Goal: Information Seeking & Learning: Understand process/instructions

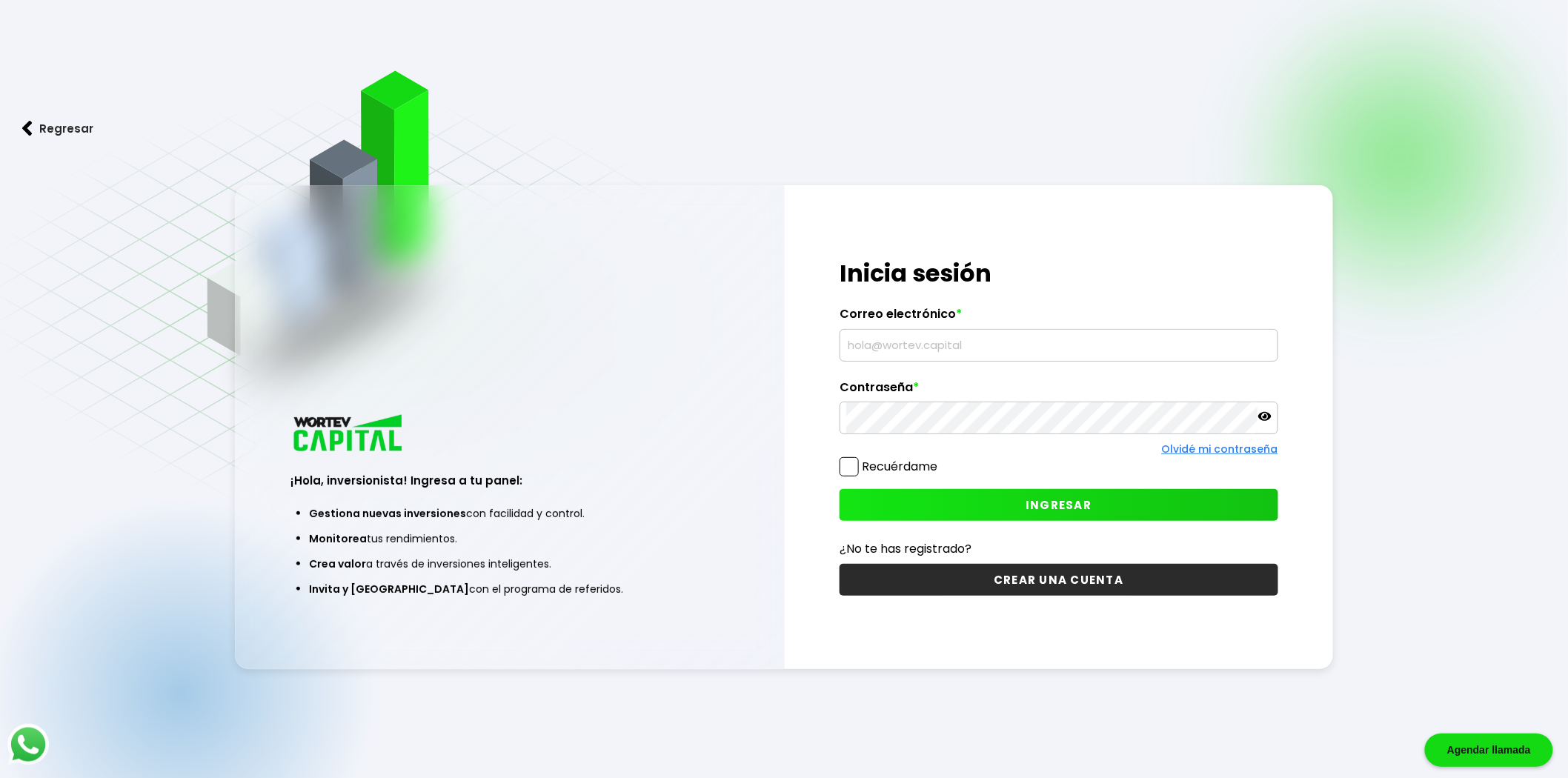
type input "[DOMAIN_NAME][EMAIL_ADDRESS][DOMAIN_NAME]"
click at [995, 514] on button "INGRESAR" at bounding box center [1059, 504] width 439 height 32
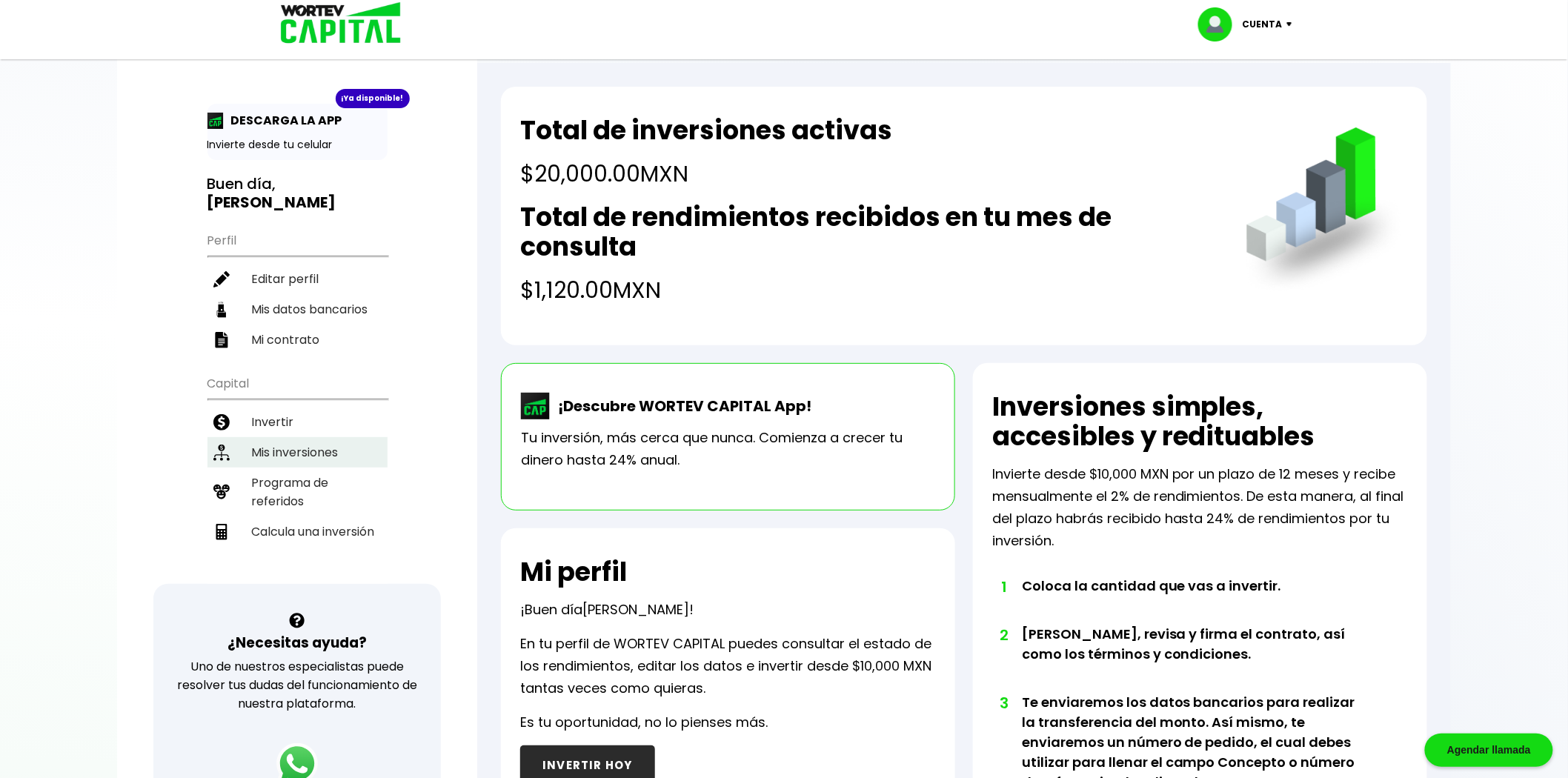
click at [281, 437] on li "Mis inversiones" at bounding box center [297, 452] width 180 height 31
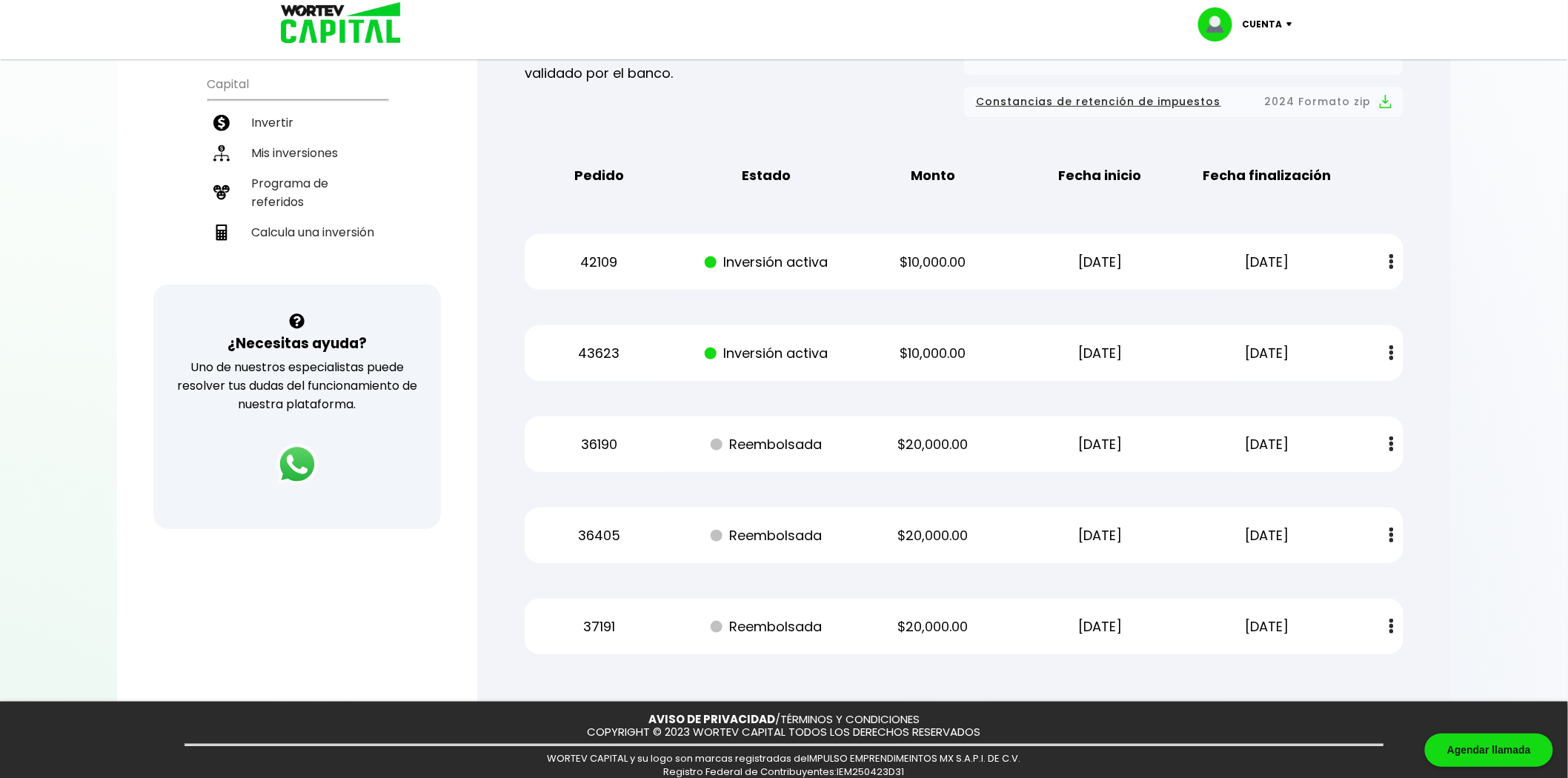
scroll to position [334, 0]
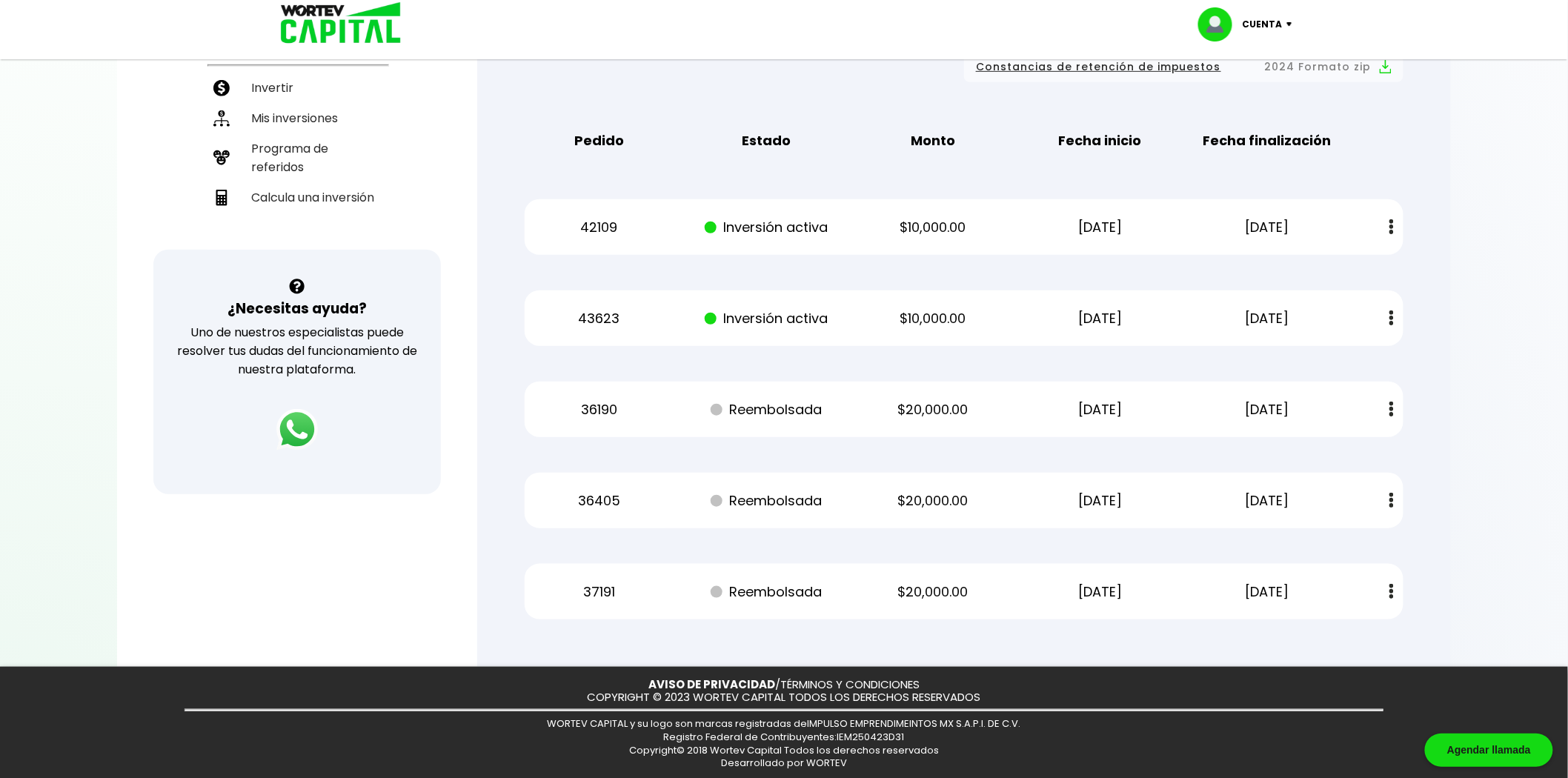
drag, startPoint x: 1138, startPoint y: 313, endPoint x: 992, endPoint y: 324, distance: 146.4
click at [977, 323] on div "43623 Inversión activa $10,000.00 [DATE] [DATE] Estado de cuenta" at bounding box center [964, 318] width 879 height 55
click at [1277, 328] on p "[DATE]" at bounding box center [1267, 319] width 141 height 22
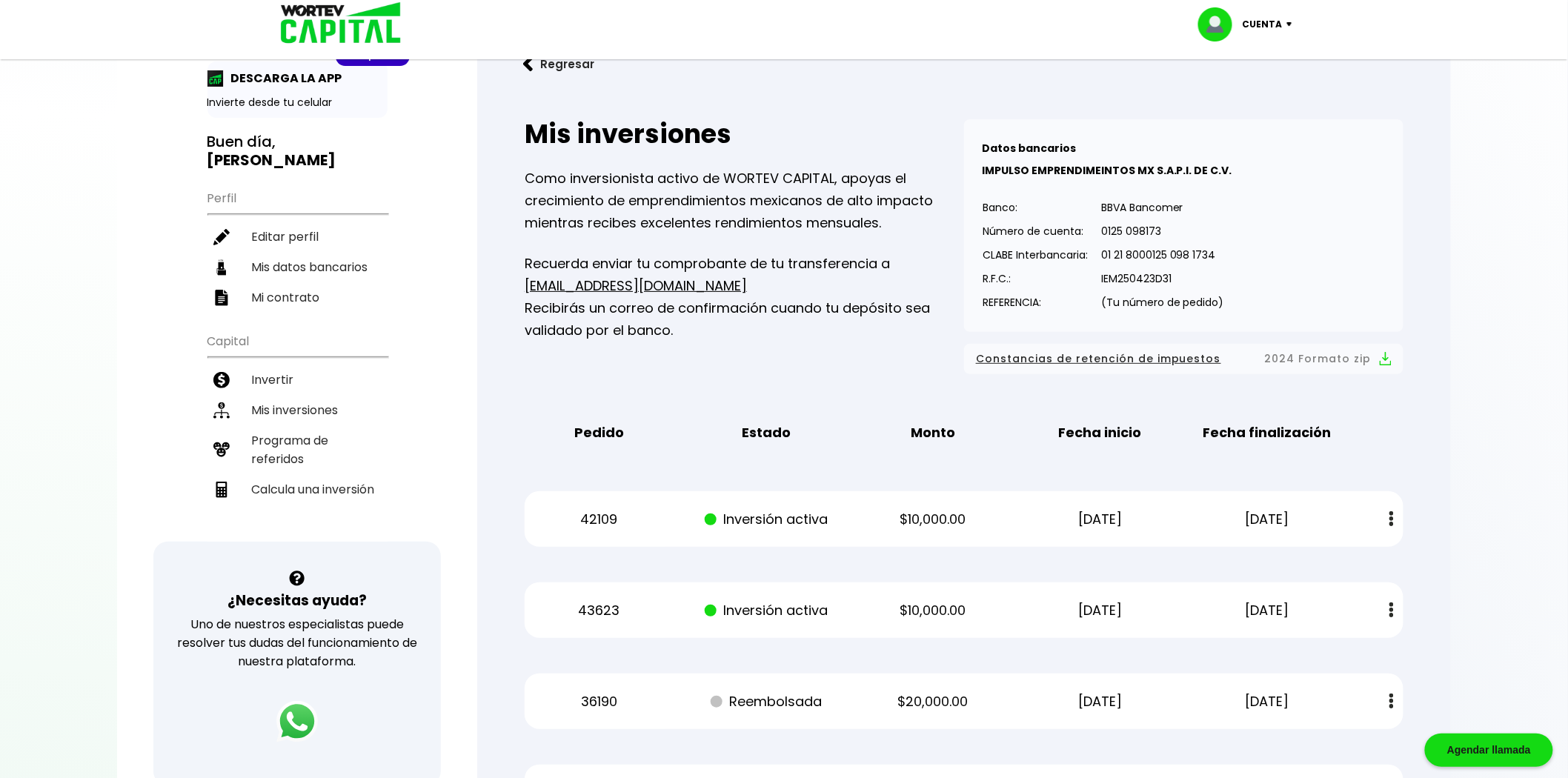
scroll to position [0, 0]
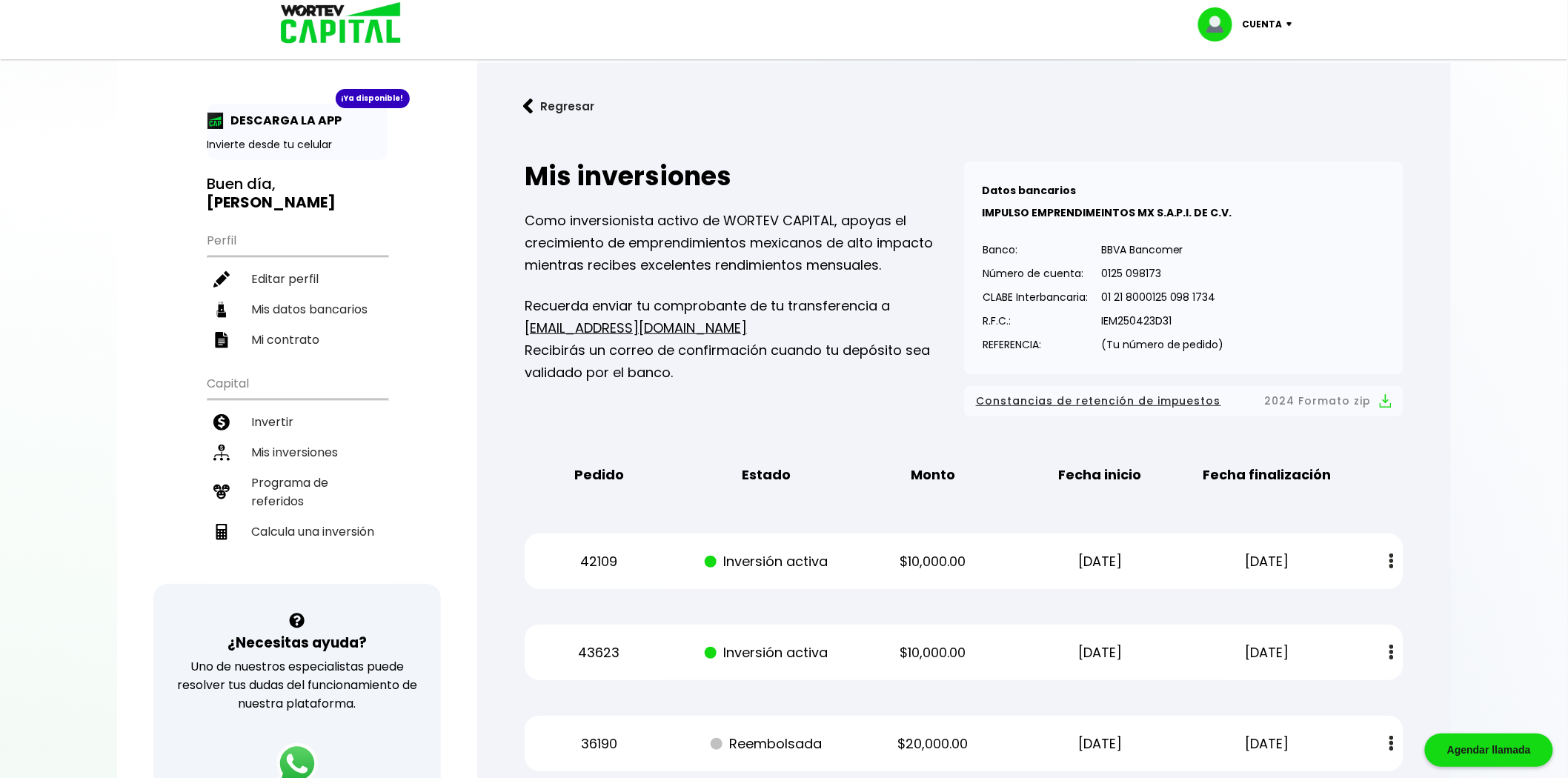
click at [888, 566] on p "$10,000.00" at bounding box center [933, 562] width 141 height 22
click at [778, 565] on p "Inversión activa" at bounding box center [766, 562] width 141 height 22
click at [887, 568] on p "$10,000.00" at bounding box center [933, 562] width 141 height 22
click at [931, 566] on p "$10,000.00" at bounding box center [933, 562] width 141 height 22
click at [269, 407] on li "Invertir" at bounding box center [297, 421] width 180 height 31
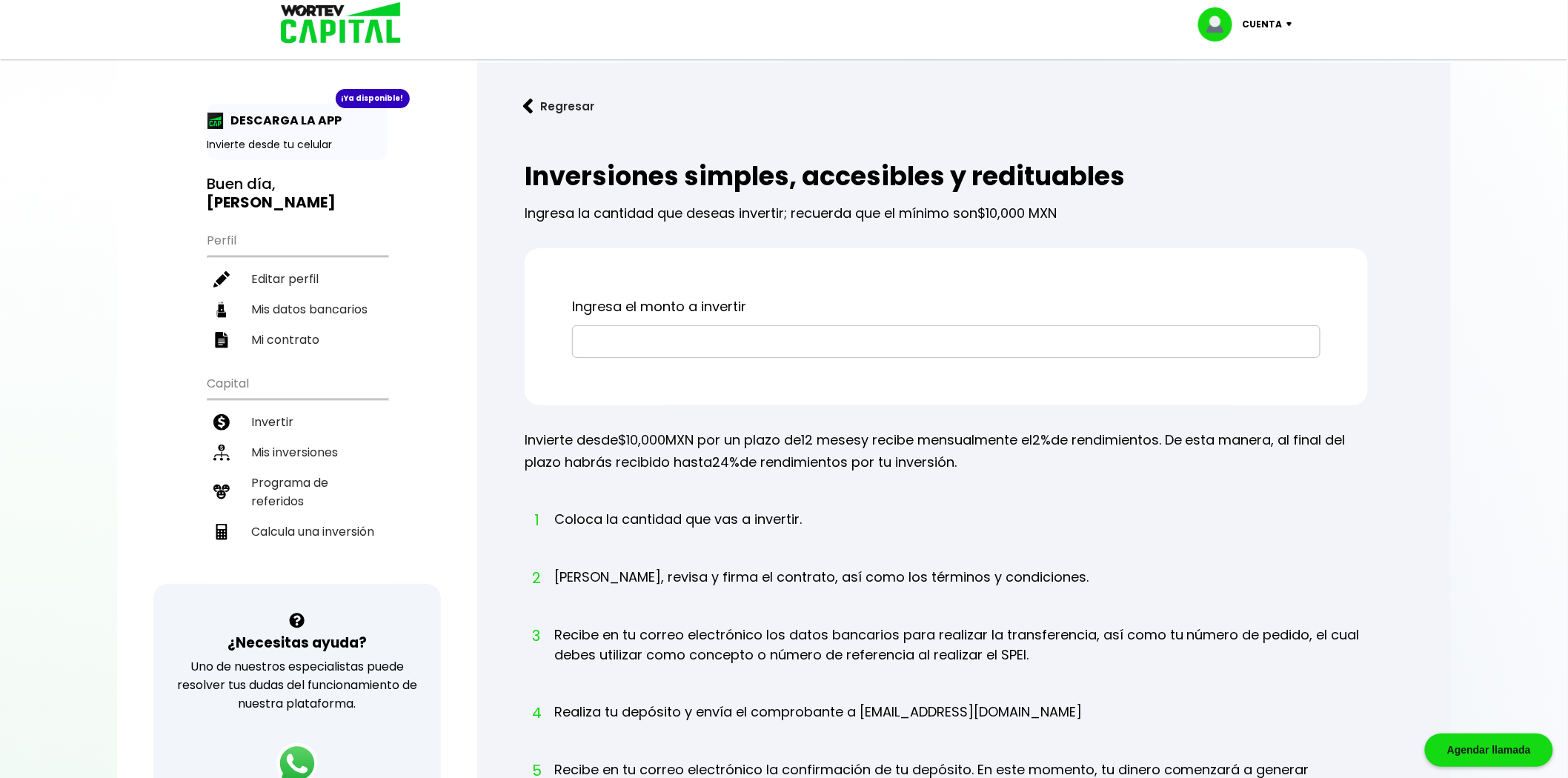
click at [761, 352] on input "text" at bounding box center [946, 342] width 735 height 31
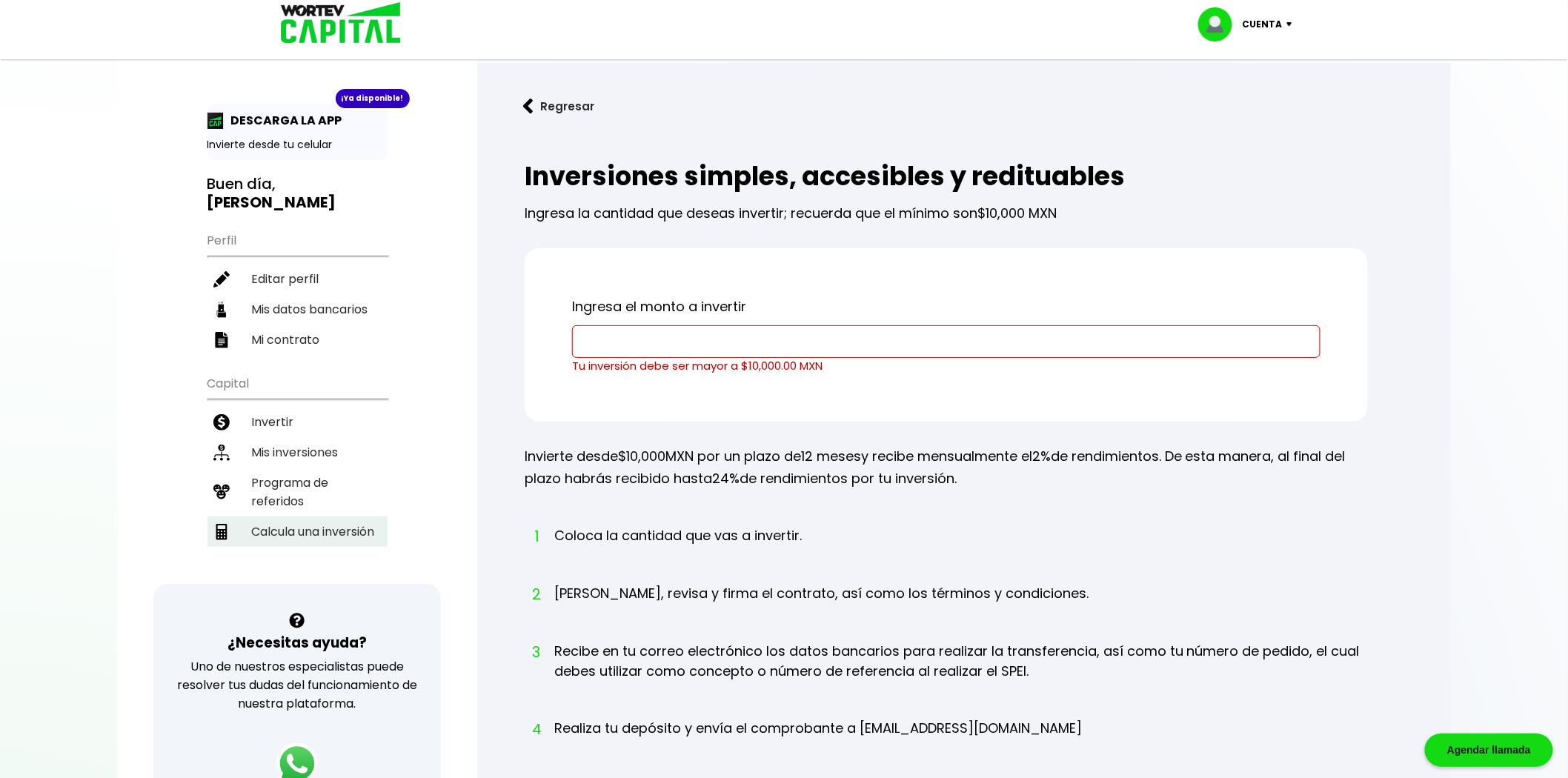
click at [293, 516] on li "Calcula una inversión" at bounding box center [297, 531] width 180 height 31
select select "1"
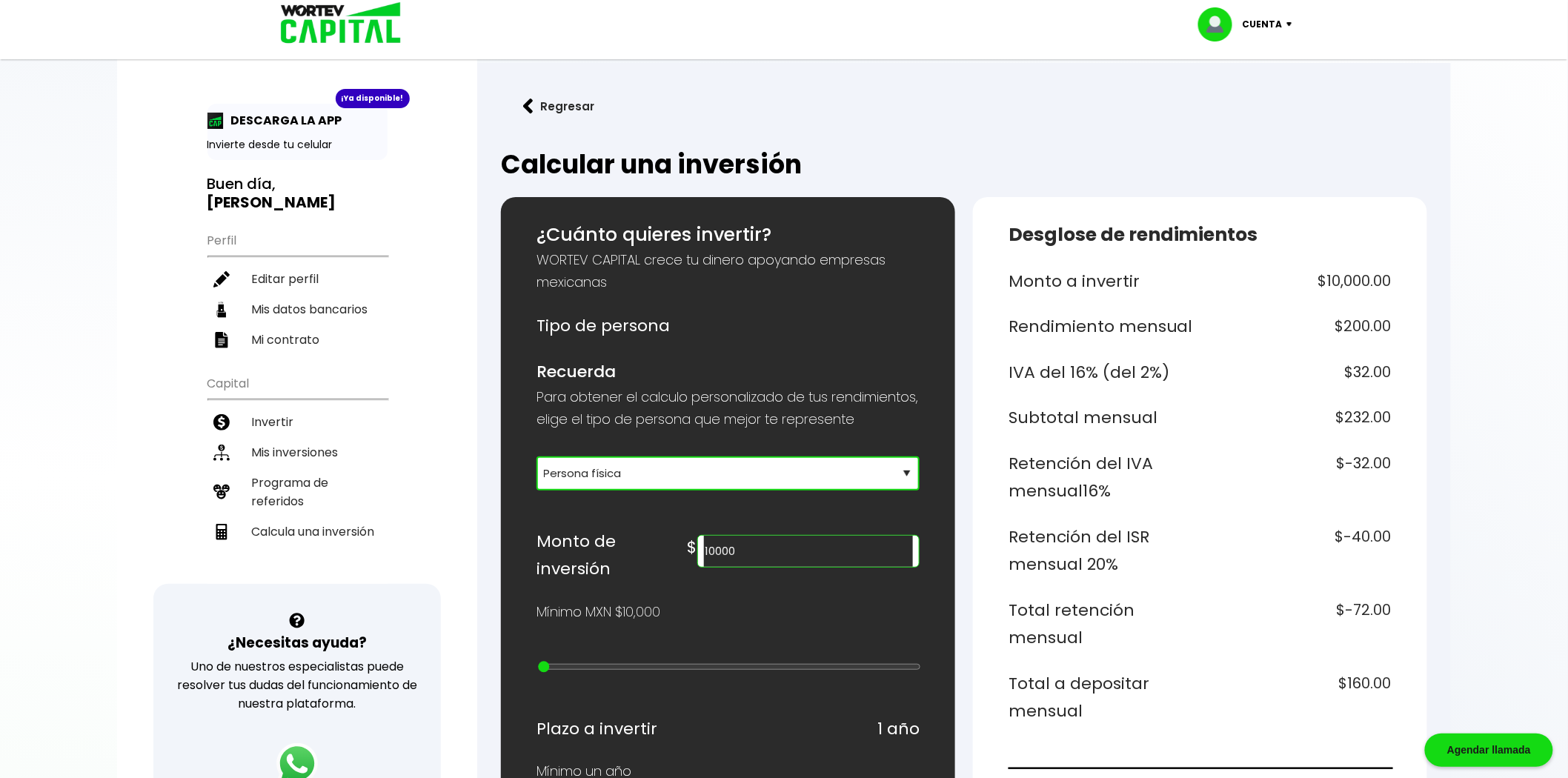
click at [610, 490] on select "Selecciona tu tipo de persona Persona Física que emite factura Persona física P…" at bounding box center [728, 474] width 383 height 34
click at [537, 474] on select "Selecciona tu tipo de persona Persona Física que emite factura Persona física P…" at bounding box center [728, 474] width 383 height 34
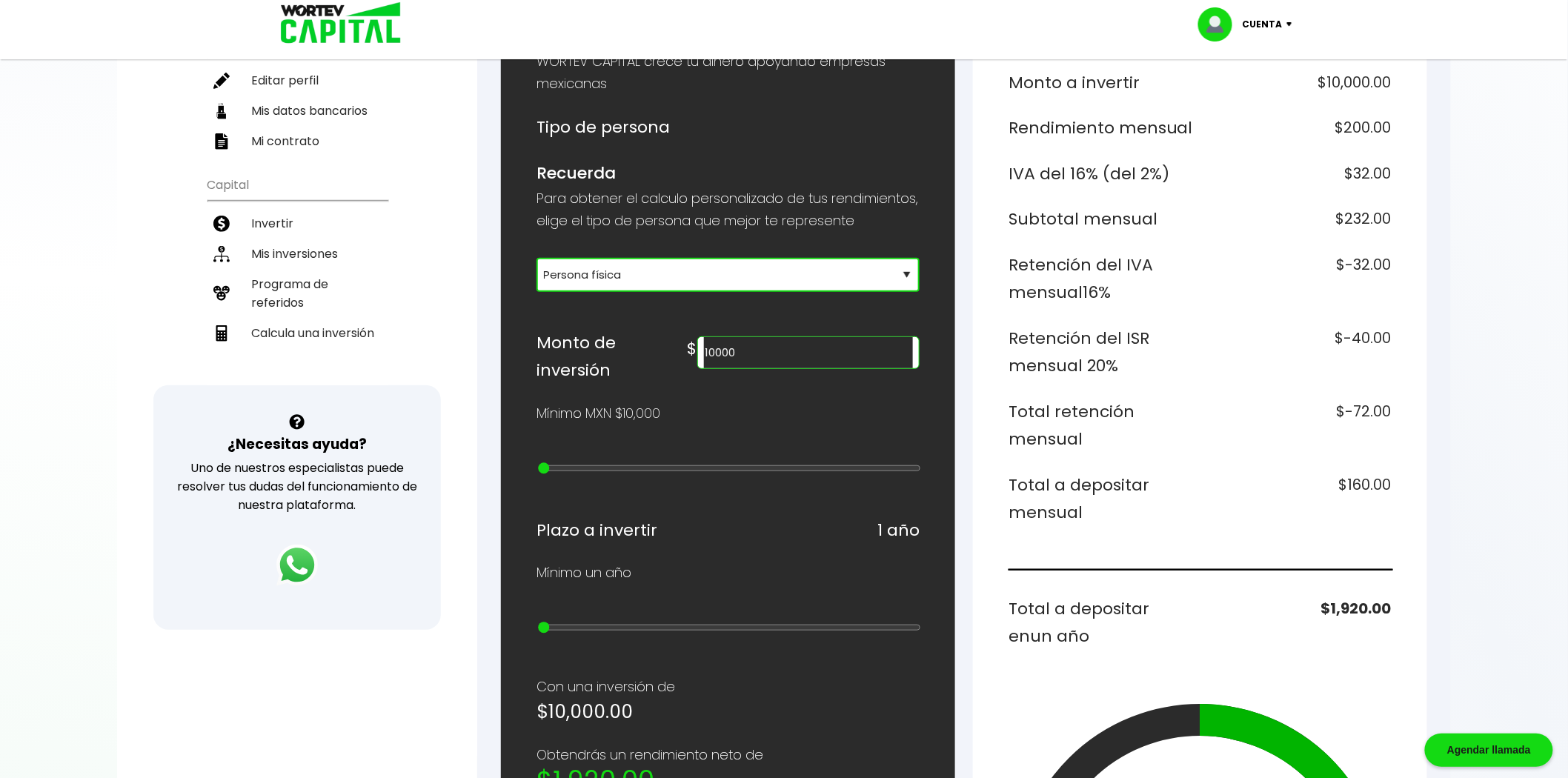
scroll to position [247, 0]
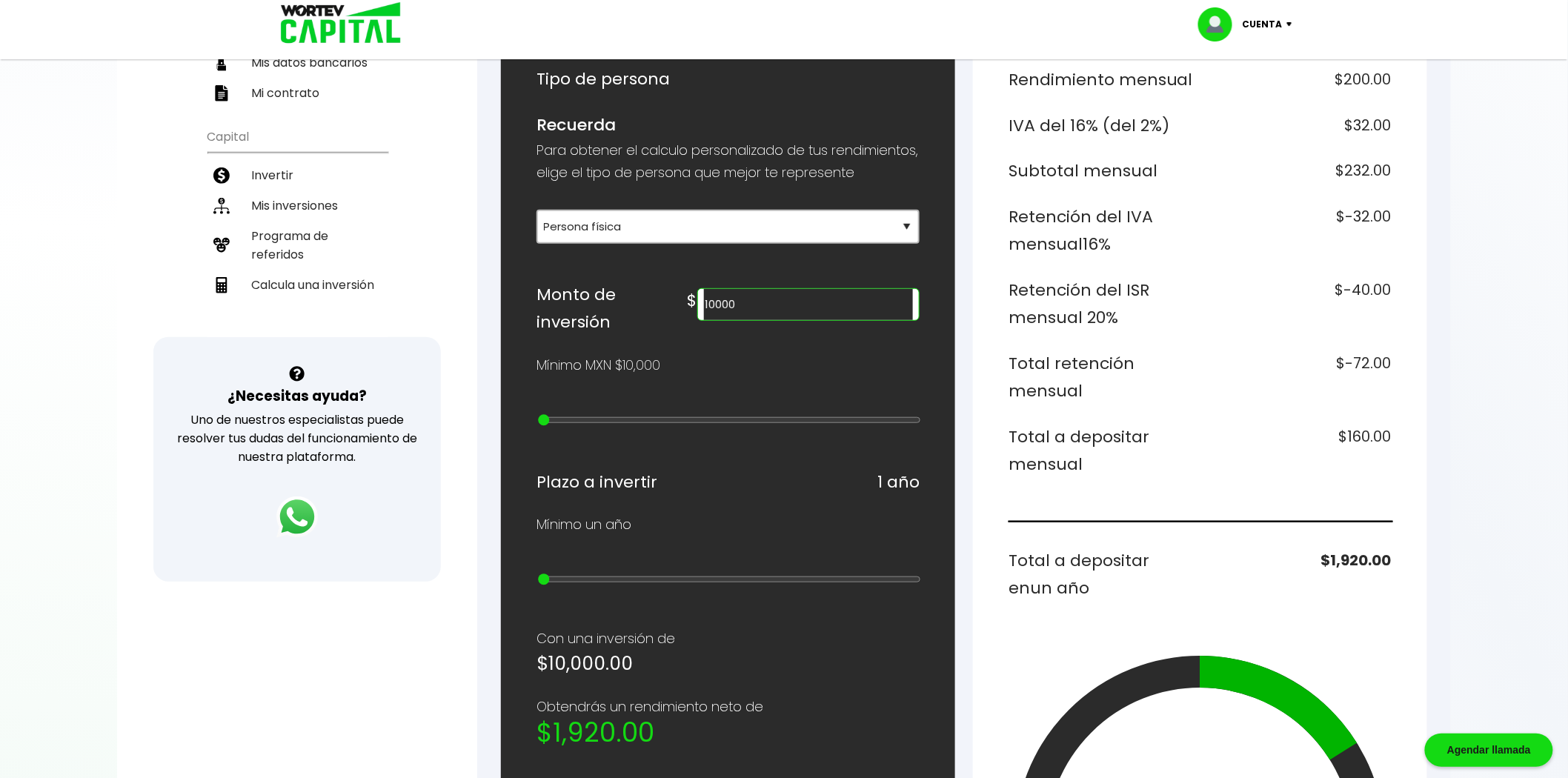
click at [808, 319] on input "10000" at bounding box center [808, 304] width 209 height 31
click at [816, 500] on div "¿Cuánto quieres invertir? WORTEV CAPITAL crece tu dinero apoyando empresas mexi…" at bounding box center [728, 571] width 383 height 1195
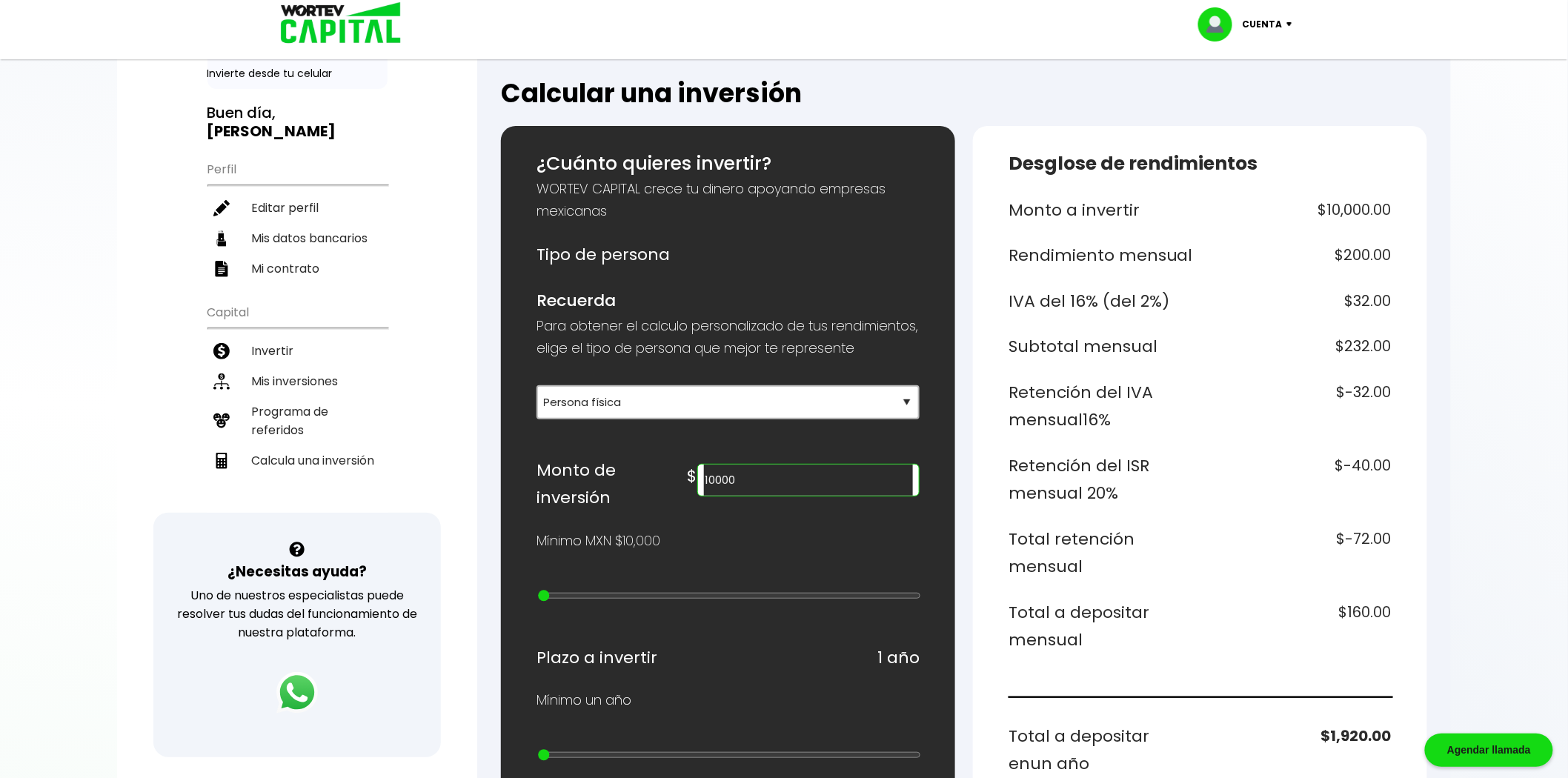
scroll to position [0, 0]
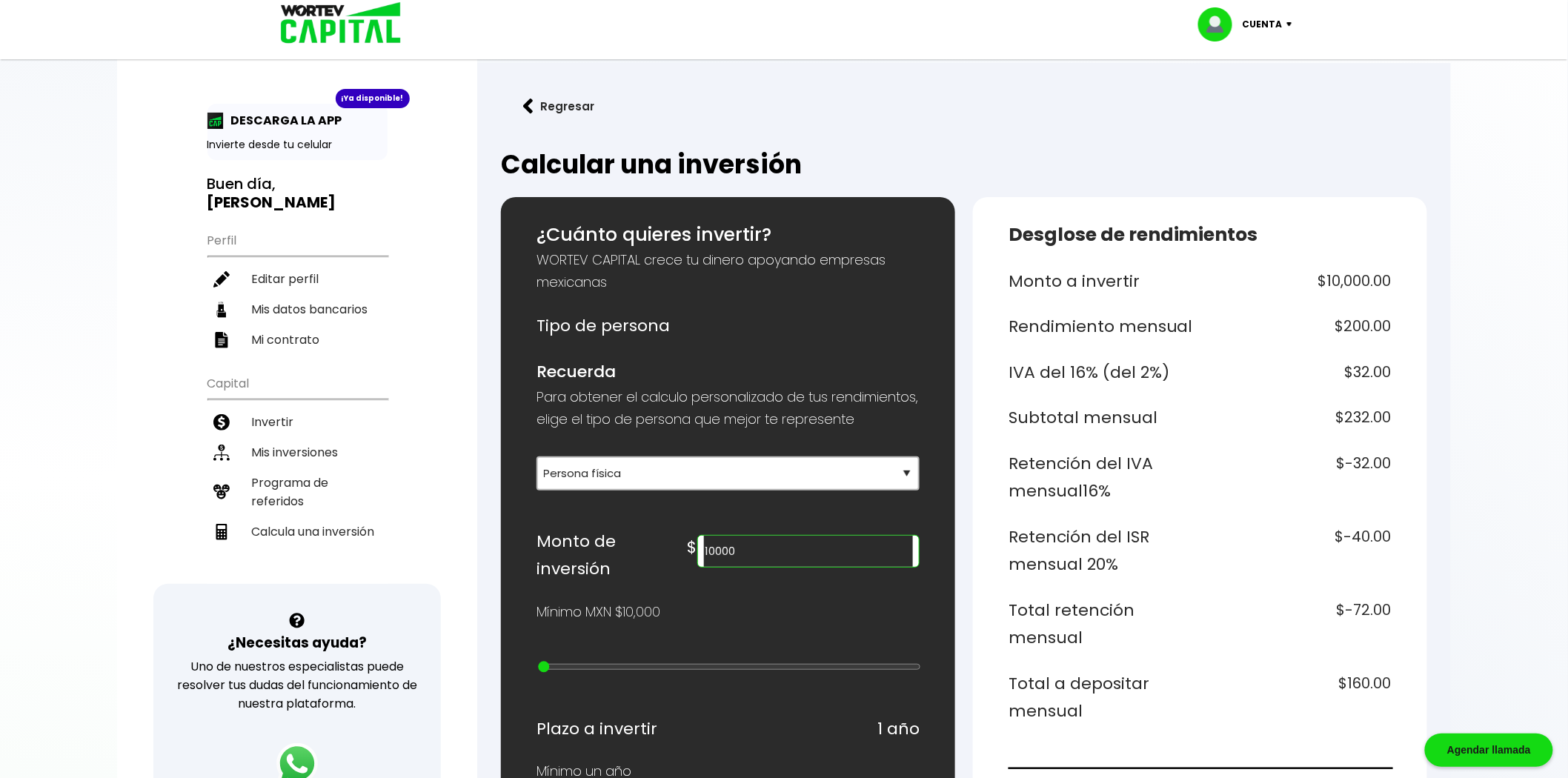
click at [821, 561] on input "10000" at bounding box center [808, 551] width 209 height 31
drag, startPoint x: 1434, startPoint y: 621, endPoint x: 1448, endPoint y: 586, distance: 37.7
click at [1434, 620] on div "Regresar Calcular una inversión ¿Cuánto quieres invertir? WORTEV CAPITAL crece …" at bounding box center [964, 768] width 974 height 1412
click at [272, 437] on li "Mis inversiones" at bounding box center [297, 452] width 180 height 31
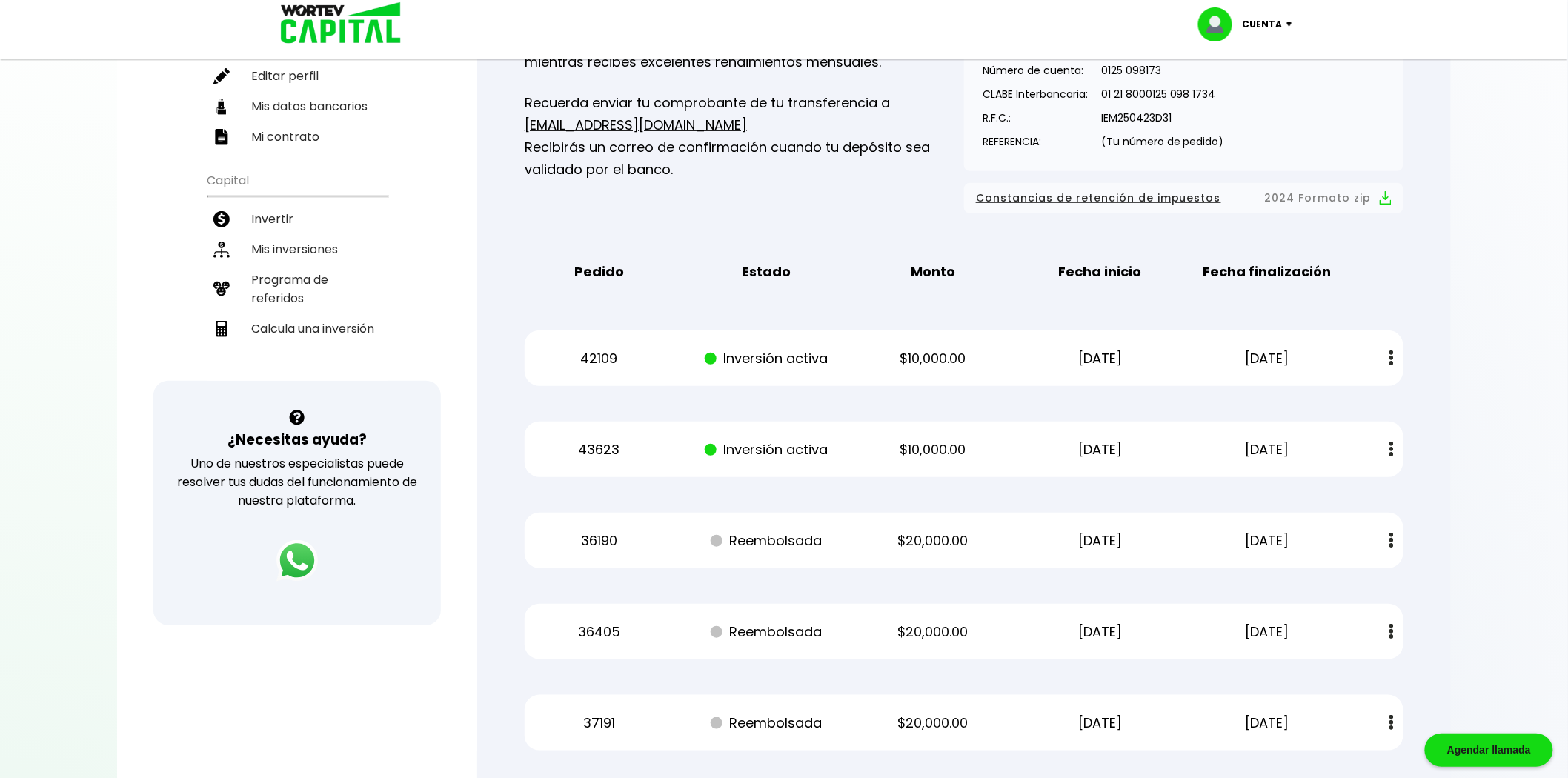
scroll to position [247, 0]
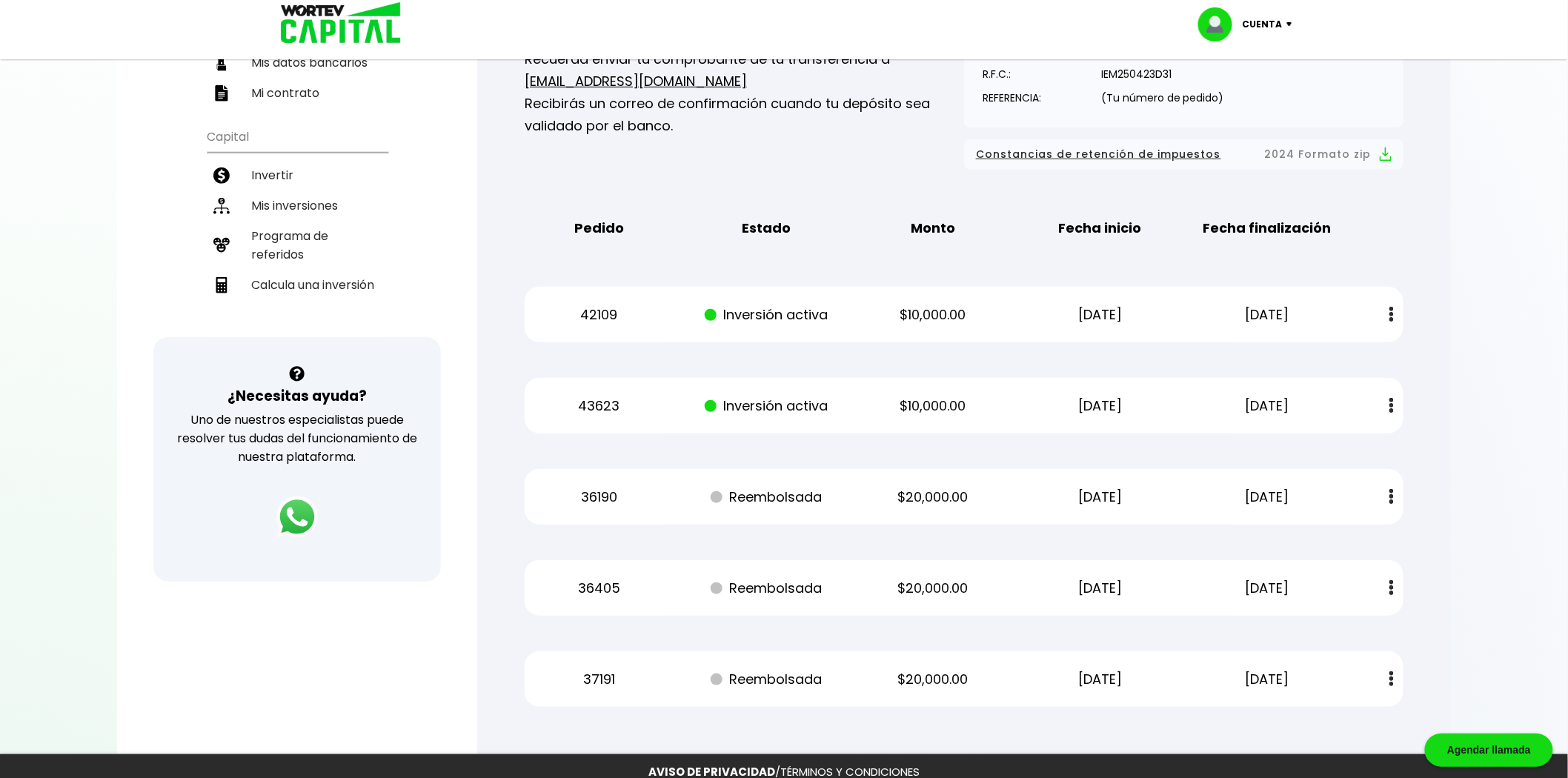
click at [1473, 412] on div at bounding box center [784, 389] width 1568 height 778
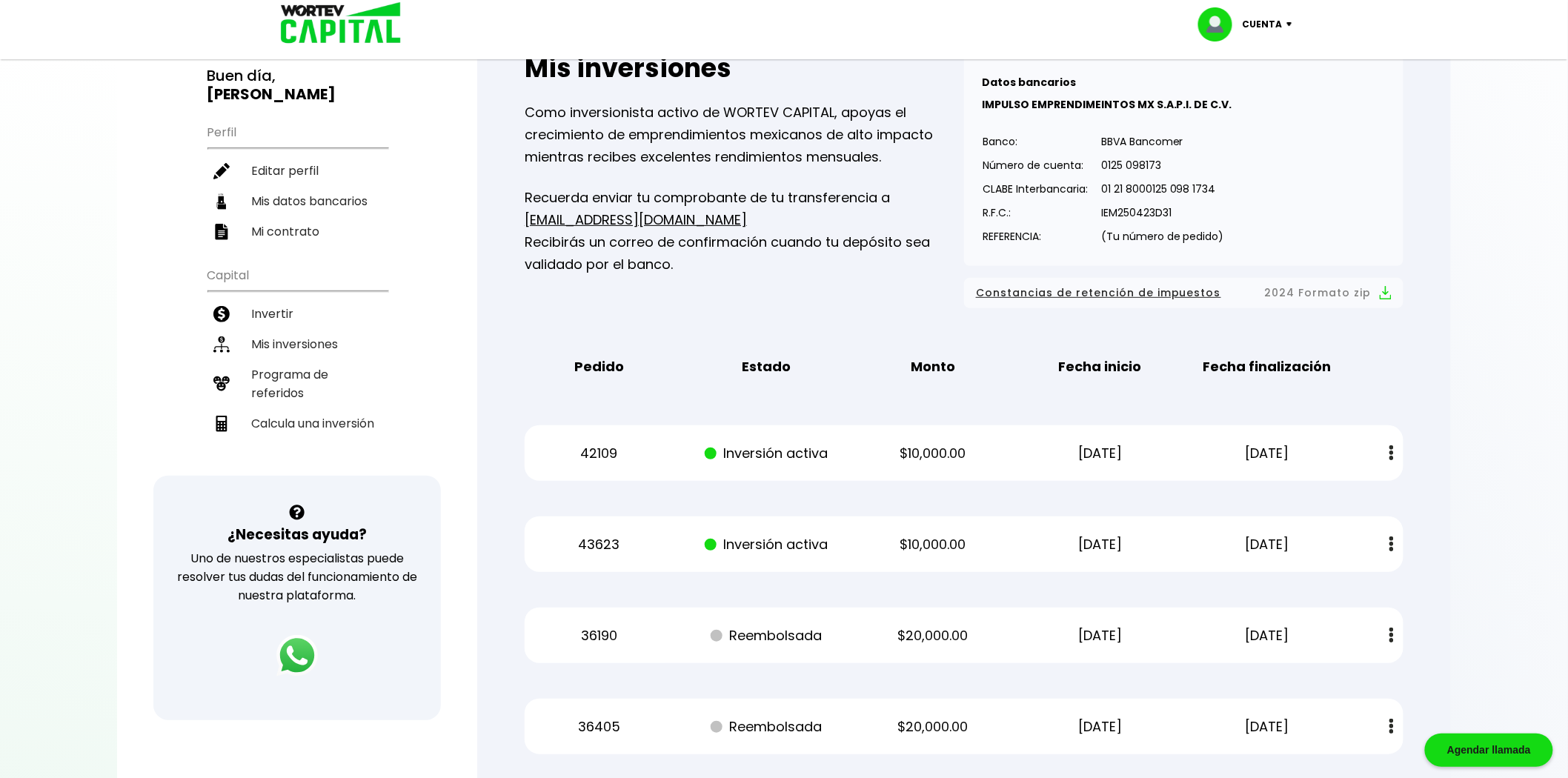
scroll to position [0, 0]
